Goal: Find specific page/section

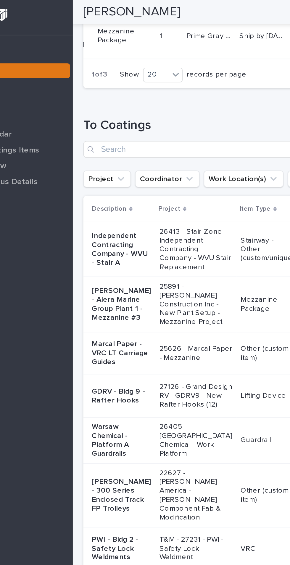
scroll to position [627, 0]
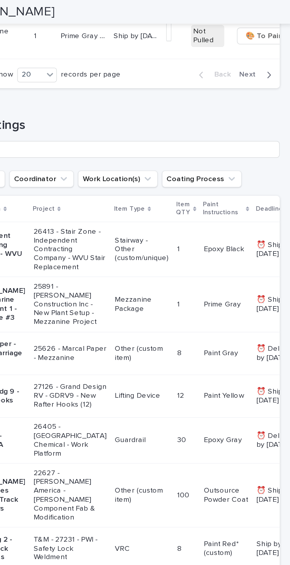
click at [275, 45] on div "button" at bounding box center [276, 41] width 5 height 5
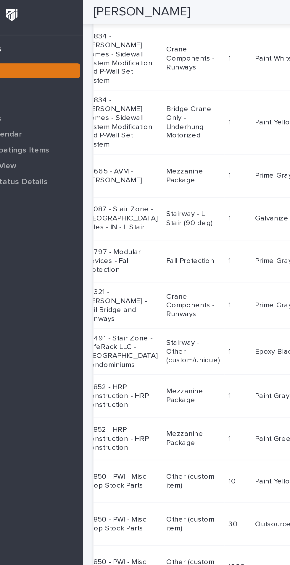
scroll to position [0, 0]
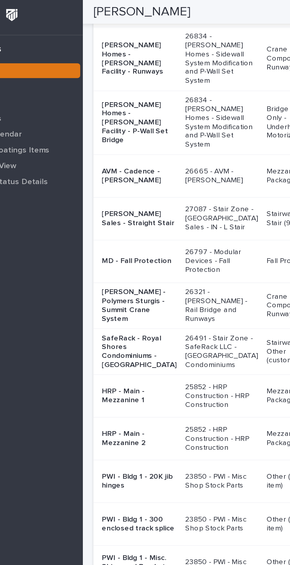
click at [124, 104] on p "AVM - Cadence - Mezzanine" at bounding box center [129, 99] width 42 height 10
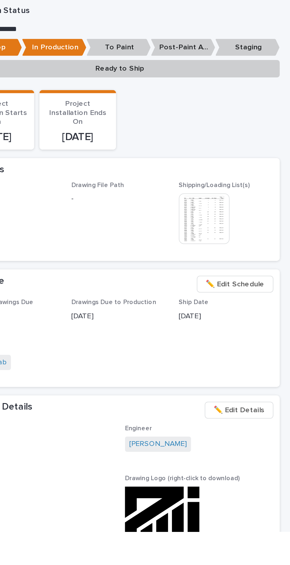
click at [245, 384] on img at bounding box center [241, 390] width 28 height 28
